Goal: Transaction & Acquisition: Register for event/course

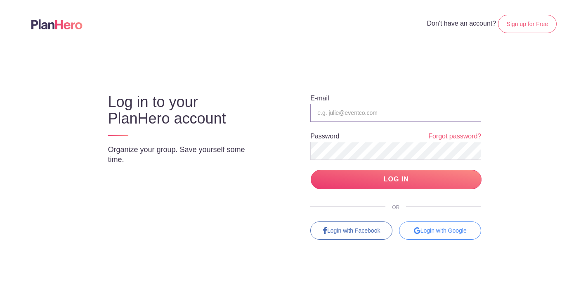
type input "[PERSON_NAME][EMAIL_ADDRESS][DOMAIN_NAME]"
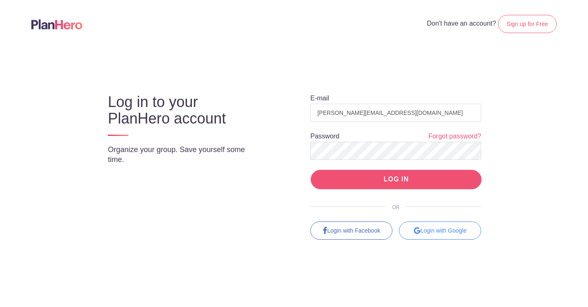
click at [387, 183] on input "LOG IN" at bounding box center [396, 179] width 171 height 19
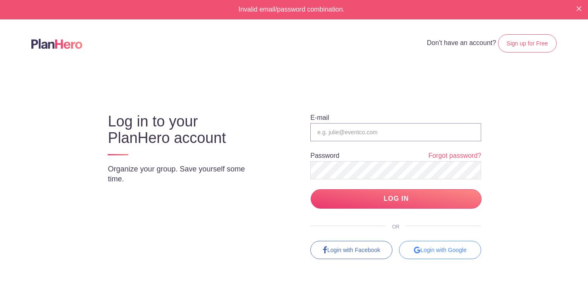
type input "[PERSON_NAME][EMAIL_ADDRESS][DOMAIN_NAME]"
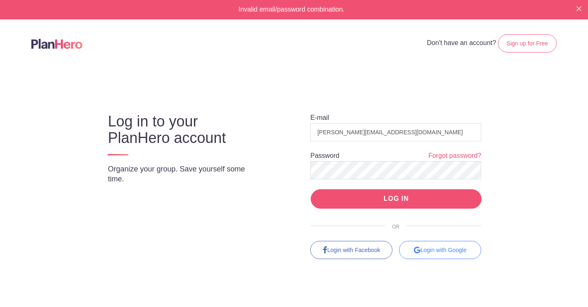
click at [406, 198] on input "LOG IN" at bounding box center [396, 198] width 171 height 19
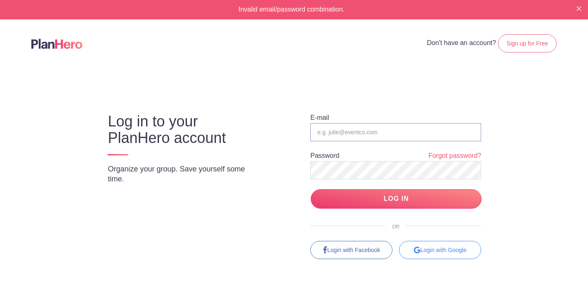
type input "[PERSON_NAME][EMAIL_ADDRESS][DOMAIN_NAME]"
click at [393, 198] on input "LOG IN" at bounding box center [396, 198] width 171 height 19
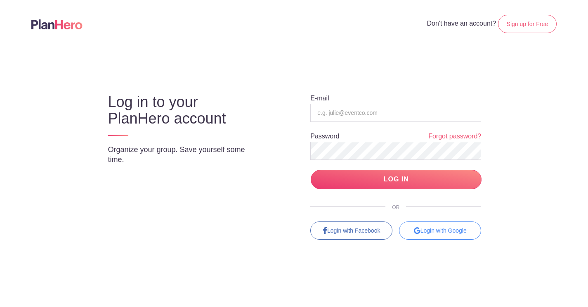
click at [566, 0] on header "Don't have an account? Sign up for Free" at bounding box center [294, 24] width 588 height 48
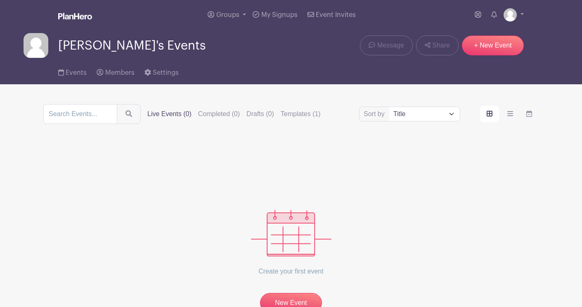
click at [117, 48] on span "[PERSON_NAME]'s Events" at bounding box center [131, 46] width 147 height 14
click at [236, 17] on span "Groups" at bounding box center [227, 15] width 23 height 7
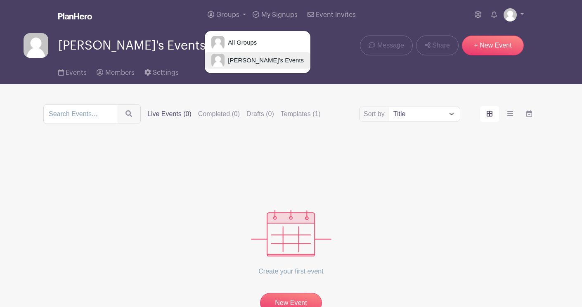
click at [255, 61] on span "[PERSON_NAME]'s Events" at bounding box center [263, 60] width 79 height 9
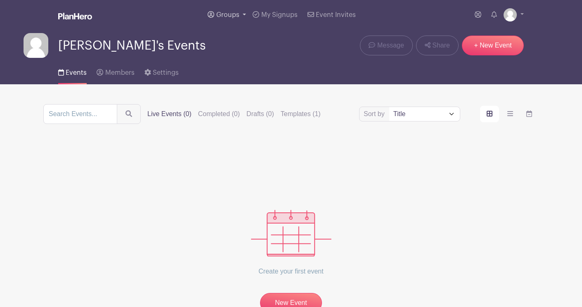
click at [235, 19] on link "Groups" at bounding box center [226, 15] width 45 height 30
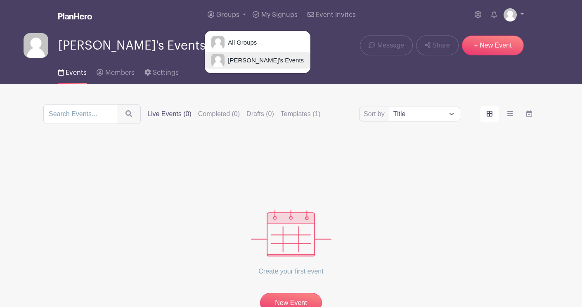
click at [248, 60] on span "[PERSON_NAME]'s Events" at bounding box center [263, 60] width 79 height 9
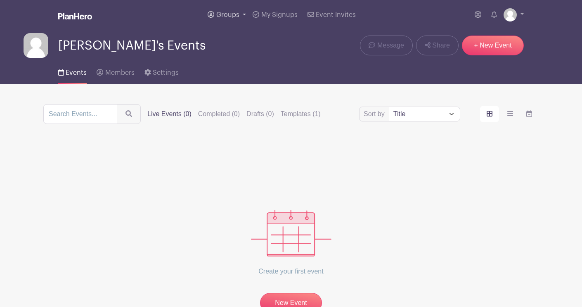
click at [226, 12] on span "Groups" at bounding box center [227, 15] width 23 height 7
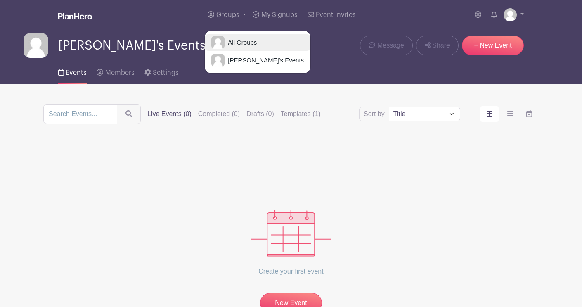
click at [233, 41] on span "All Groups" at bounding box center [240, 42] width 32 height 9
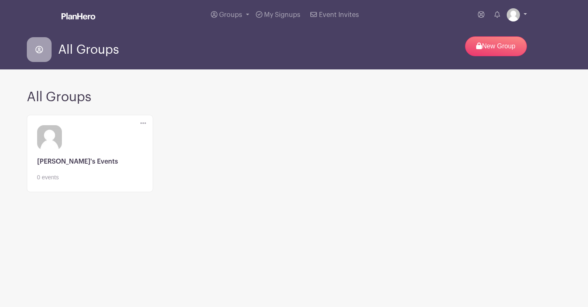
click at [511, 17] on img at bounding box center [513, 14] width 13 height 13
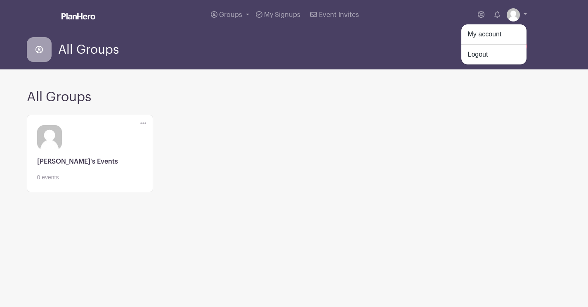
click at [406, 68] on div "All Groups New Group" at bounding box center [294, 50] width 545 height 40
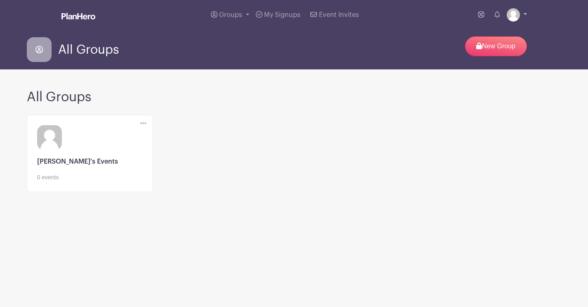
click at [510, 16] on img at bounding box center [513, 14] width 13 height 13
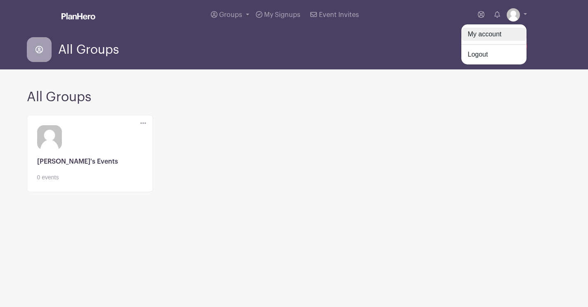
click at [500, 38] on link "My account" at bounding box center [493, 34] width 65 height 13
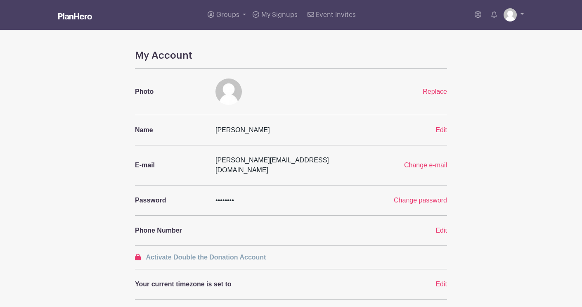
click at [74, 14] on img at bounding box center [75, 16] width 34 height 7
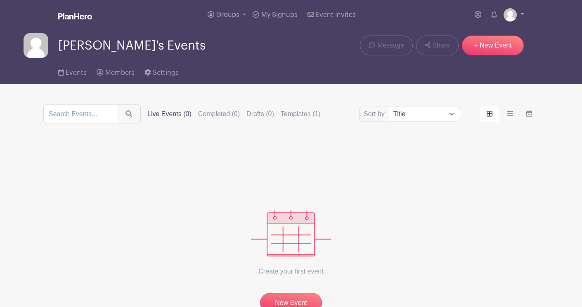
click at [74, 14] on img at bounding box center [75, 16] width 34 height 7
click at [121, 75] on span "Members" at bounding box center [119, 72] width 29 height 7
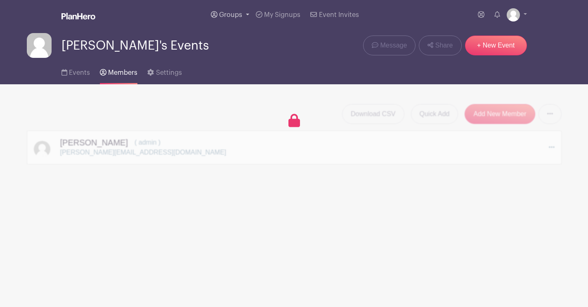
click at [232, 15] on span "Groups" at bounding box center [230, 15] width 23 height 7
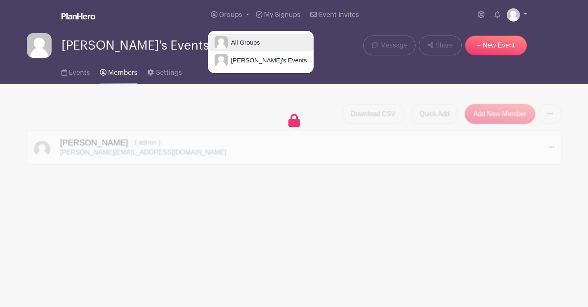
click at [242, 40] on span "All Groups" at bounding box center [244, 42] width 32 height 9
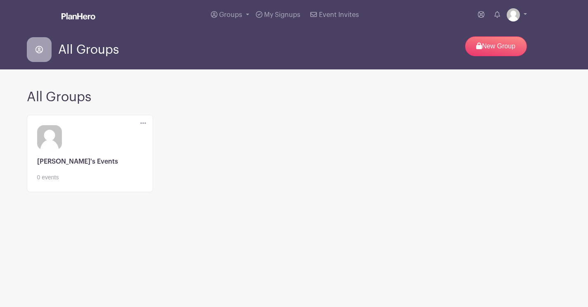
click at [60, 182] on link at bounding box center [90, 182] width 106 height 0
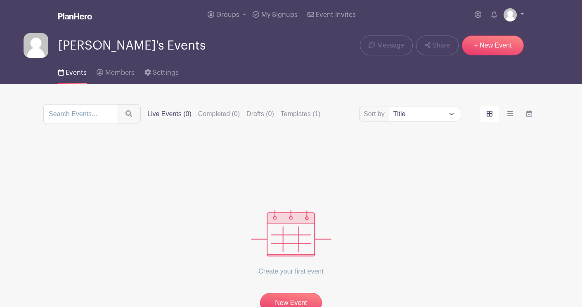
scroll to position [58, 0]
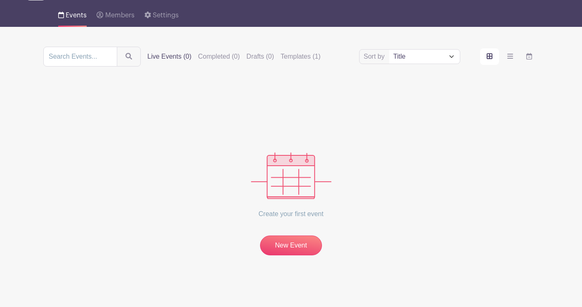
select select "upcoming_date"
click at [290, 239] on link "New Event" at bounding box center [291, 245] width 62 height 20
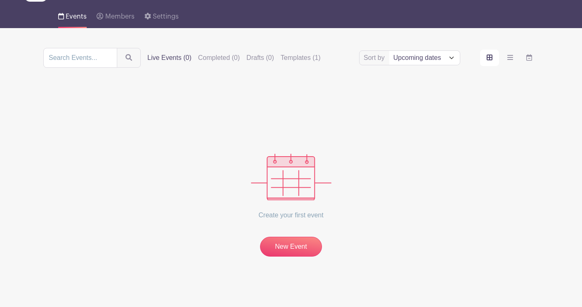
scroll to position [58, 0]
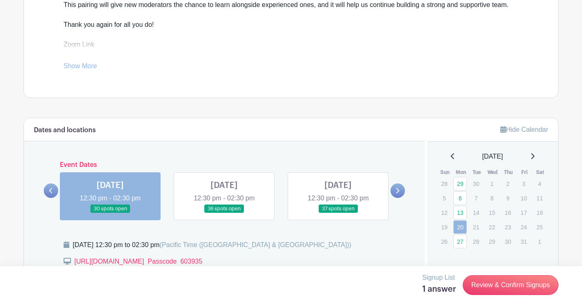
scroll to position [408, 0]
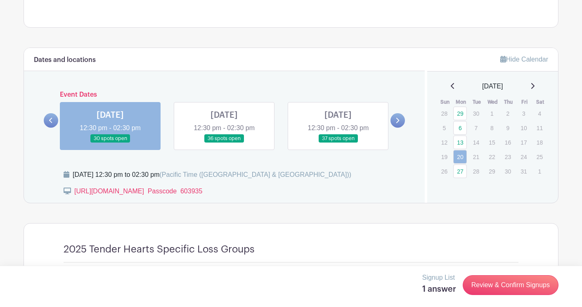
click at [110, 143] on link at bounding box center [110, 143] width 0 height 0
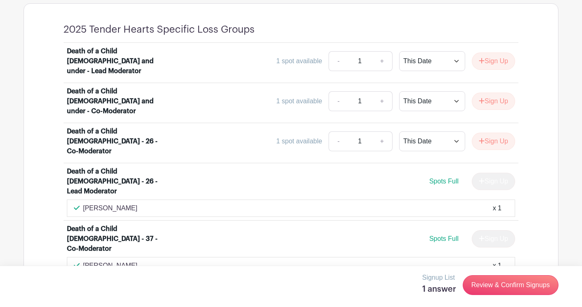
scroll to position [525, 0]
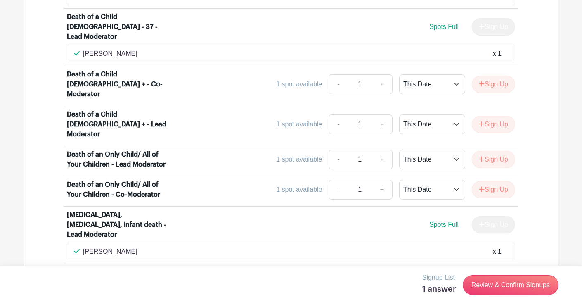
scroll to position [915, 0]
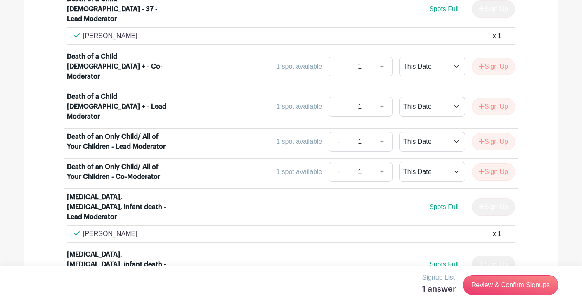
click at [493, 255] on div "Sign Up" at bounding box center [490, 263] width 50 height 17
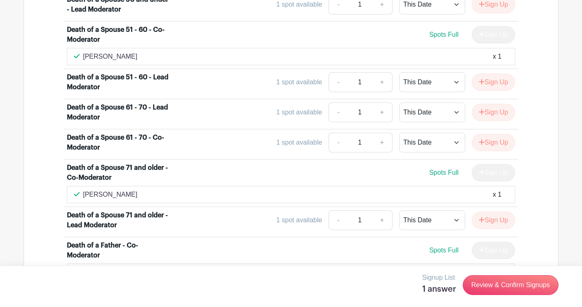
scroll to position [1339, 0]
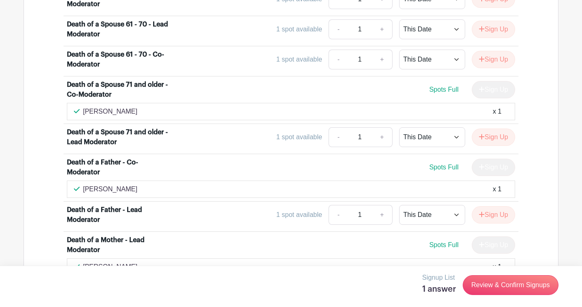
click at [490, 283] on button "Sign Up" at bounding box center [493, 291] width 43 height 17
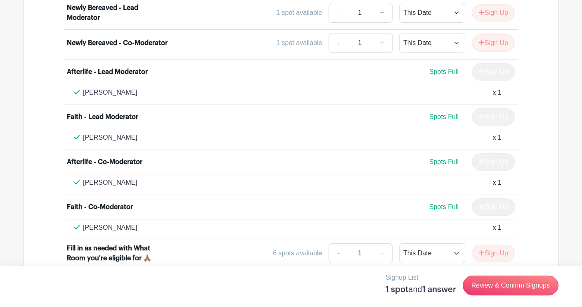
scroll to position [2502, 0]
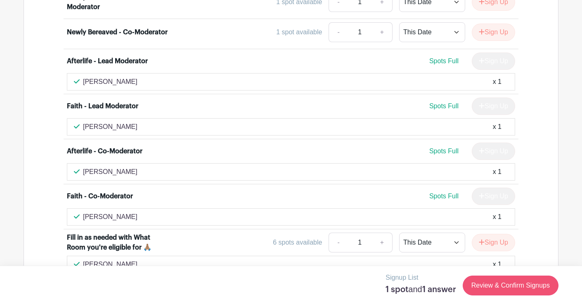
click at [514, 285] on link "Review & Confirm Signups" at bounding box center [510, 285] width 96 height 20
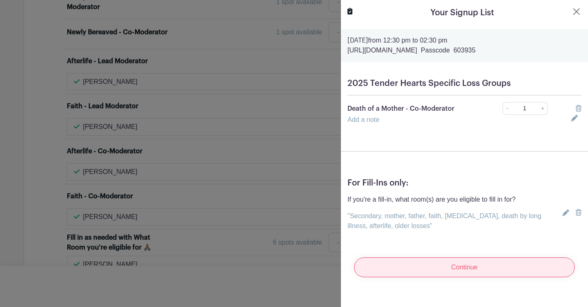
click at [492, 270] on input "Continue" at bounding box center [464, 267] width 221 height 20
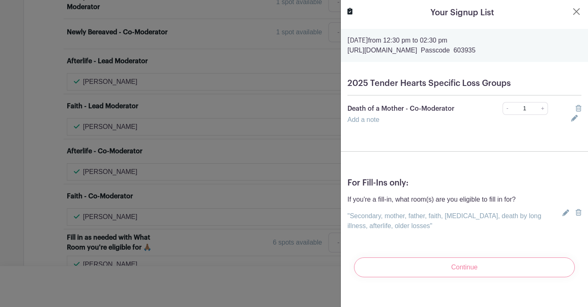
click at [492, 268] on div "Continue" at bounding box center [464, 266] width 234 height 33
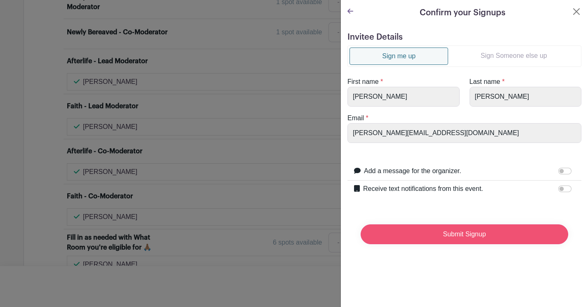
click at [478, 236] on input "Submit Signup" at bounding box center [465, 234] width 208 height 20
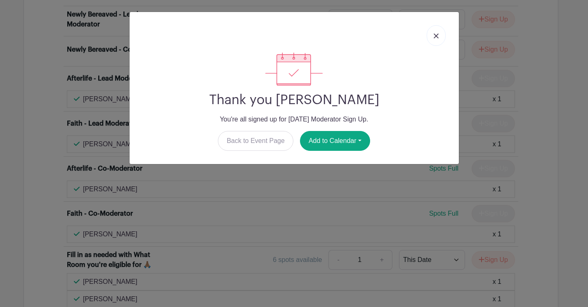
click at [434, 34] on img at bounding box center [436, 35] width 5 height 5
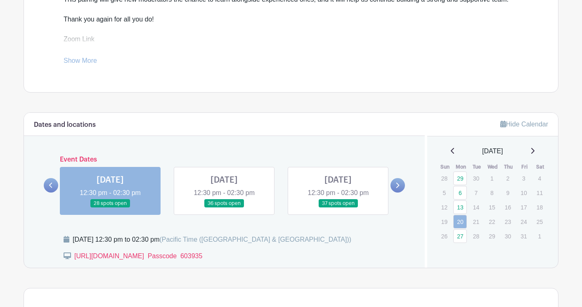
scroll to position [417, 0]
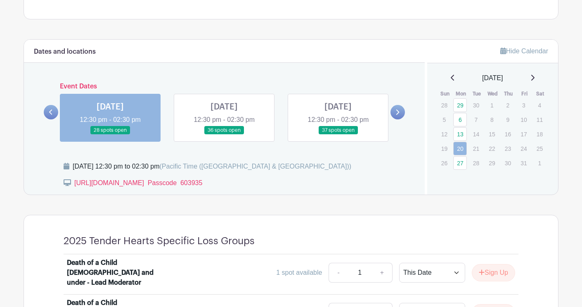
click at [224, 134] on link at bounding box center [224, 134] width 0 height 0
click at [461, 165] on link "27" at bounding box center [460, 163] width 14 height 14
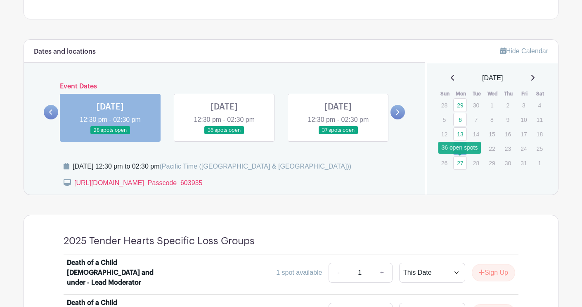
click at [460, 165] on link "27" at bounding box center [460, 163] width 14 height 14
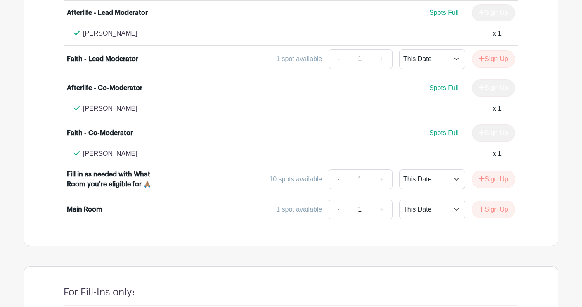
scroll to position [2577, 0]
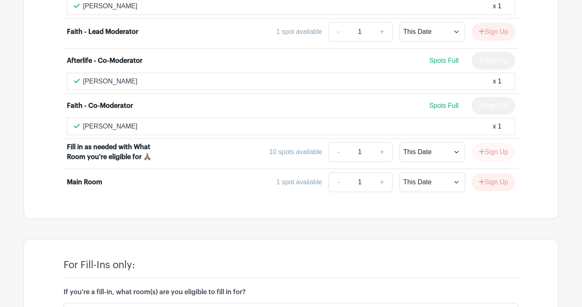
click at [492, 143] on button "Sign Up" at bounding box center [493, 151] width 43 height 17
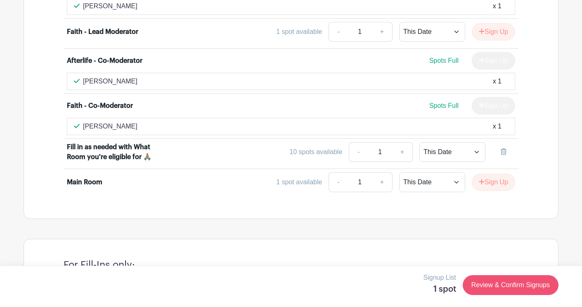
click at [497, 281] on link "Review & Confirm Signups" at bounding box center [510, 285] width 96 height 20
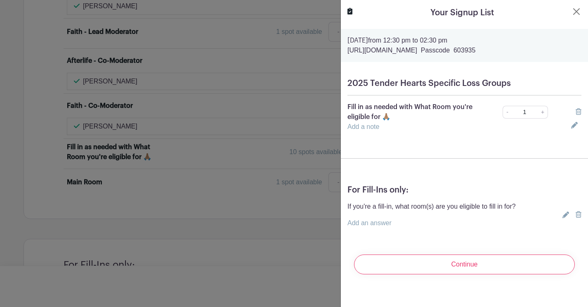
click at [562, 213] on icon at bounding box center [565, 214] width 7 height 7
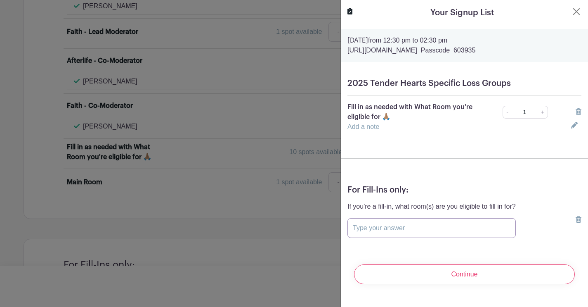
click at [429, 228] on input "text" at bounding box center [431, 228] width 168 height 20
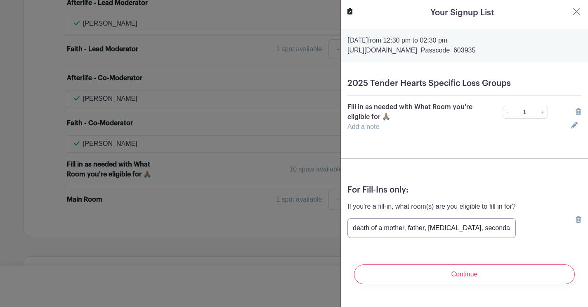
type input "death of a mother, father, [MEDICAL_DATA], secondary loss, faith, after-life, s…"
click at [461, 274] on input "Continue" at bounding box center [464, 274] width 221 height 20
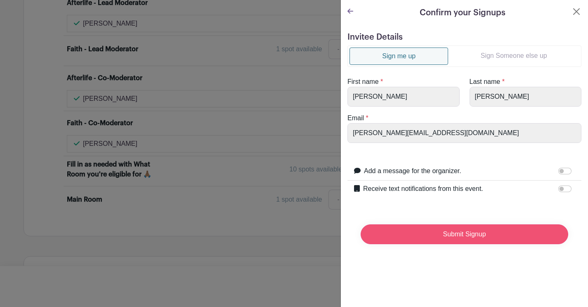
click at [477, 240] on input "Submit Signup" at bounding box center [465, 234] width 208 height 20
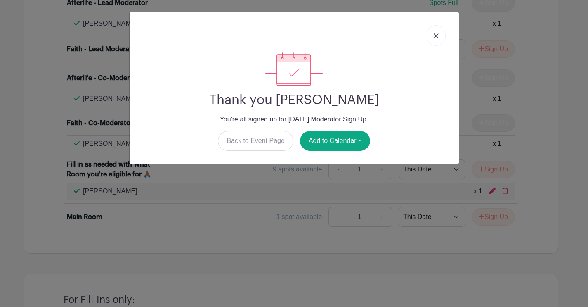
click at [437, 33] on img at bounding box center [436, 35] width 5 height 5
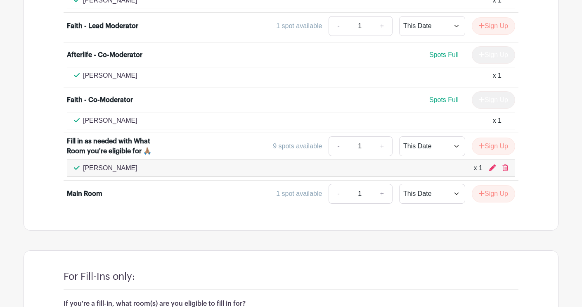
scroll to position [2582, 0]
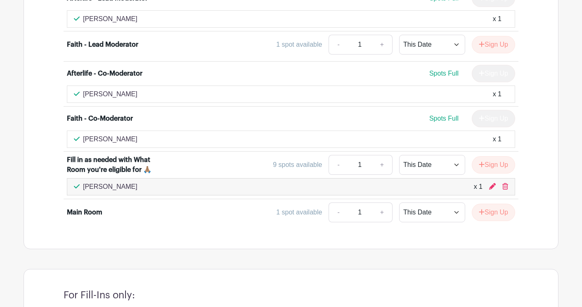
click at [172, 182] on div "[PERSON_NAME] x 1" at bounding box center [291, 187] width 434 height 10
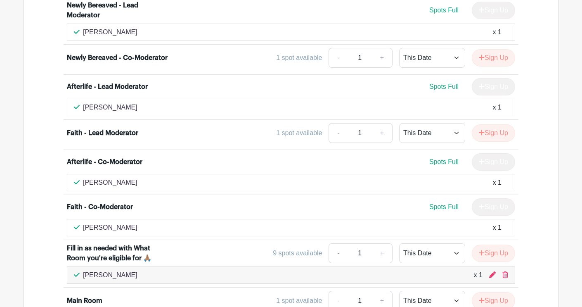
scroll to position [2519, 0]
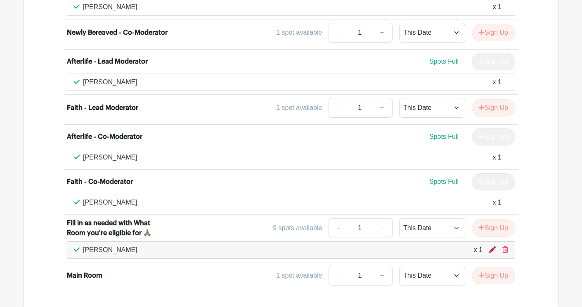
click at [494, 246] on icon at bounding box center [492, 249] width 7 height 7
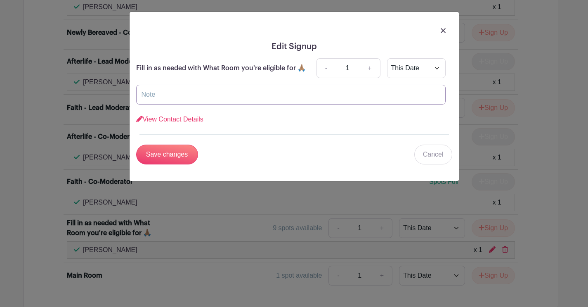
click at [220, 88] on input "text" at bounding box center [290, 95] width 309 height 20
click at [444, 29] on img at bounding box center [443, 30] width 5 height 5
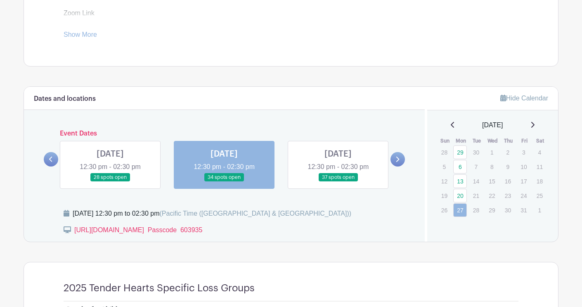
scroll to position [456, 0]
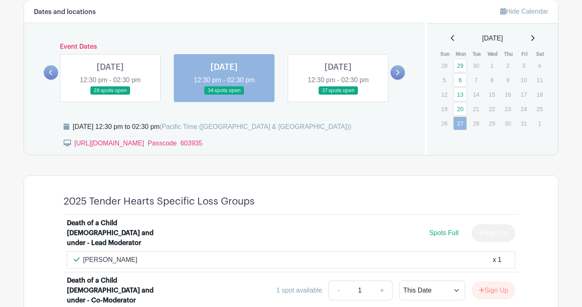
click at [110, 95] on link at bounding box center [110, 95] width 0 height 0
click at [457, 108] on link "20" at bounding box center [460, 109] width 14 height 14
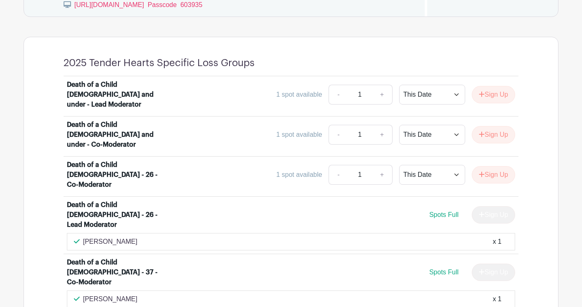
scroll to position [97, 0]
